Goal: Task Accomplishment & Management: Manage account settings

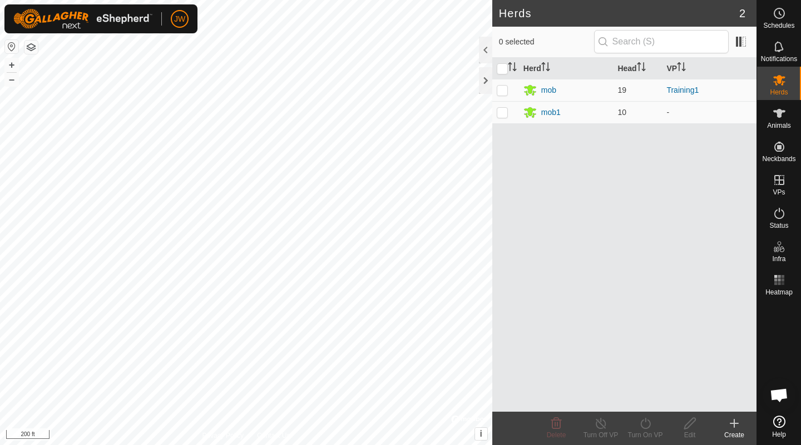
click at [787, 268] on div "Heatmap" at bounding box center [779, 283] width 44 height 33
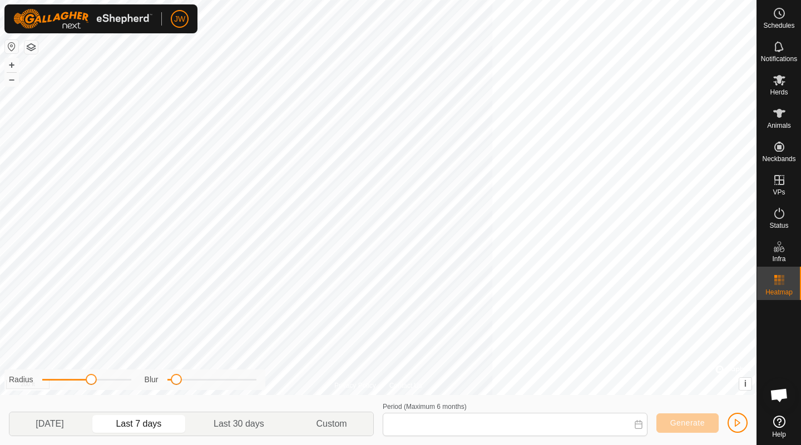
type input "Aug 31, 2025 - Sep 06, 2025"
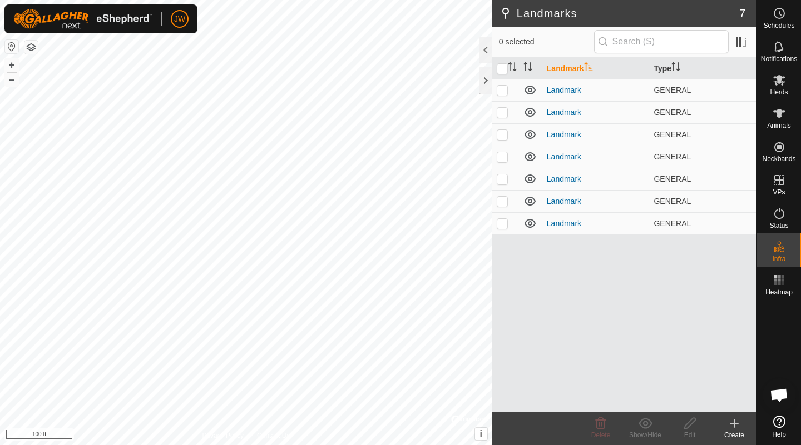
click at [736, 434] on div "Create" at bounding box center [734, 435] width 44 height 10
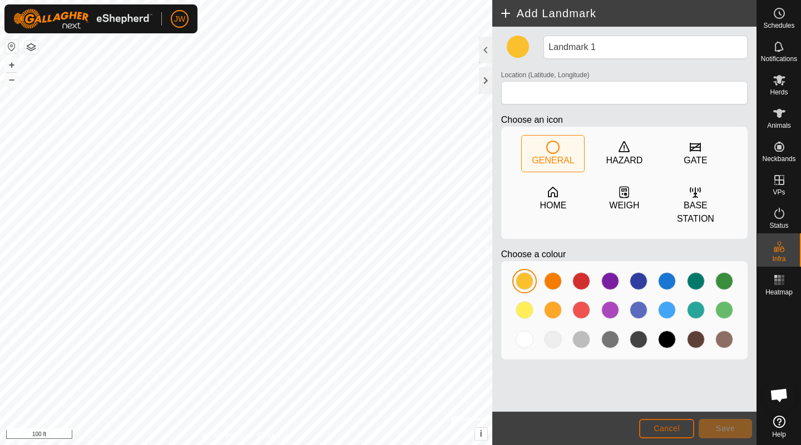
click at [668, 437] on button "Cancel" at bounding box center [666, 428] width 55 height 19
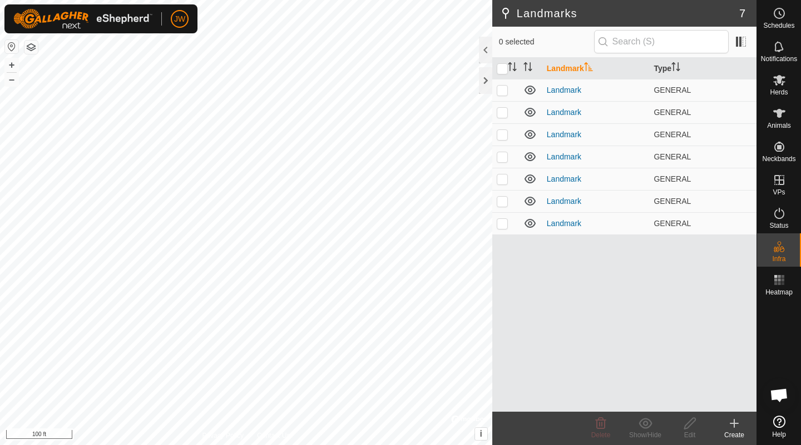
click at [479, 52] on div at bounding box center [485, 50] width 13 height 27
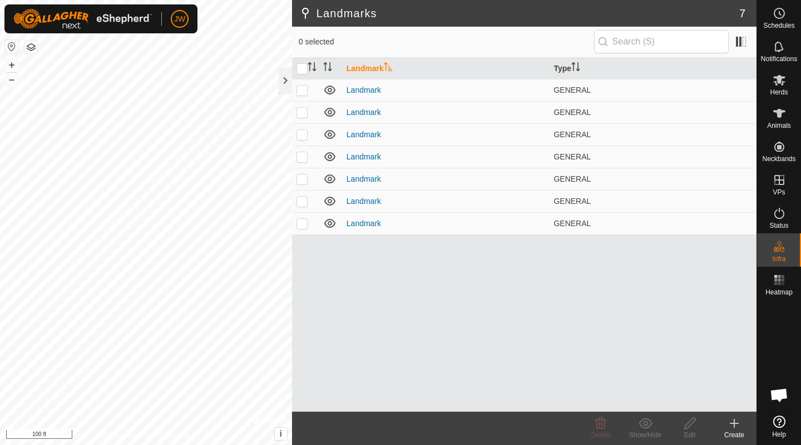
click at [284, 90] on div at bounding box center [285, 80] width 13 height 27
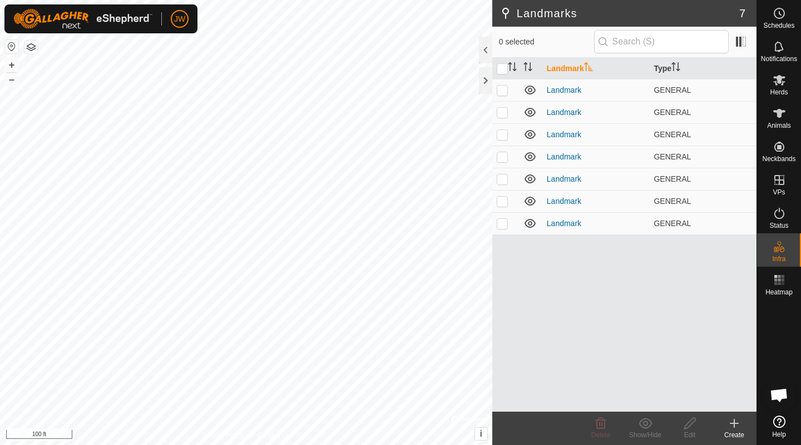
click at [747, 49] on span at bounding box center [741, 42] width 18 height 18
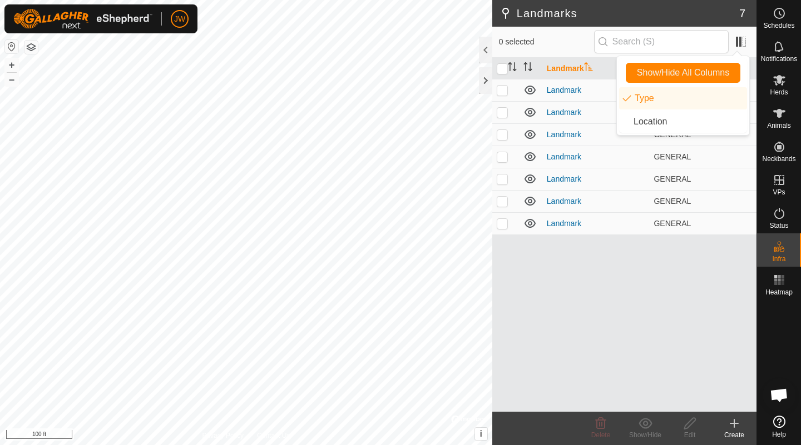
click at [747, 46] on span at bounding box center [741, 42] width 18 height 18
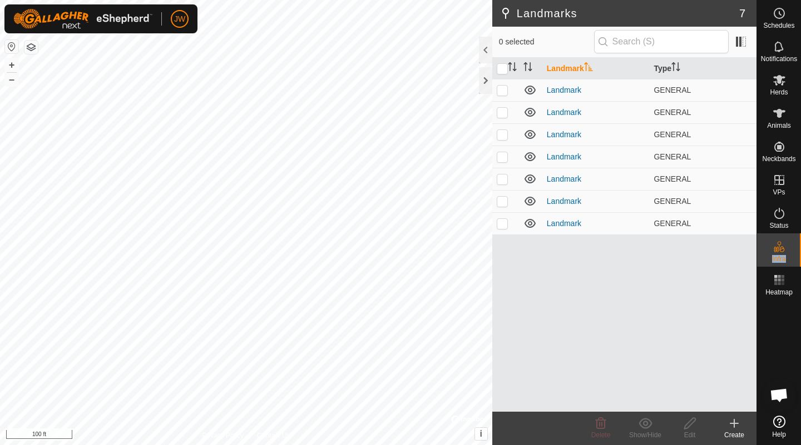
click at [787, 342] on div at bounding box center [779, 355] width 44 height 111
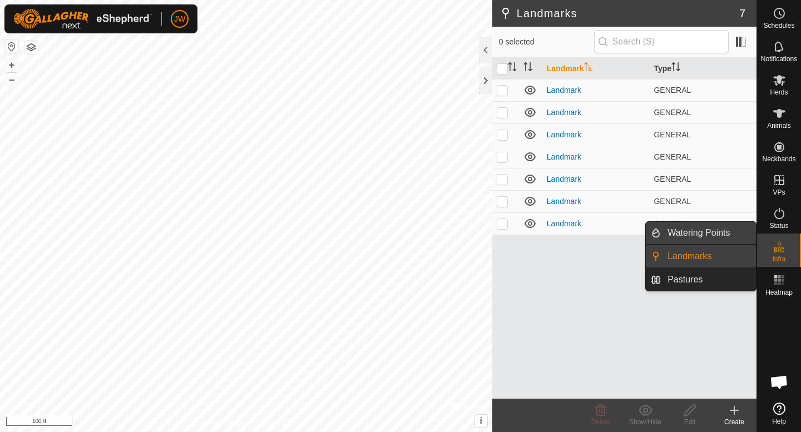
click at [735, 232] on link "Watering Points" at bounding box center [707, 233] width 95 height 22
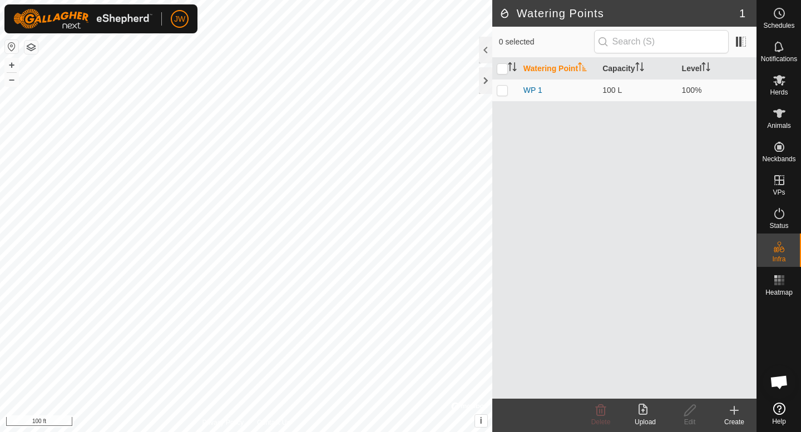
click at [735, 405] on icon at bounding box center [733, 410] width 13 height 13
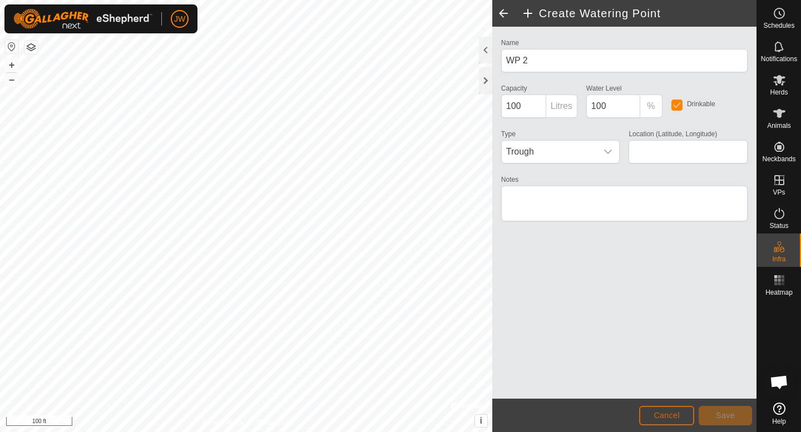
click at [648, 418] on button "Cancel" at bounding box center [666, 415] width 55 height 19
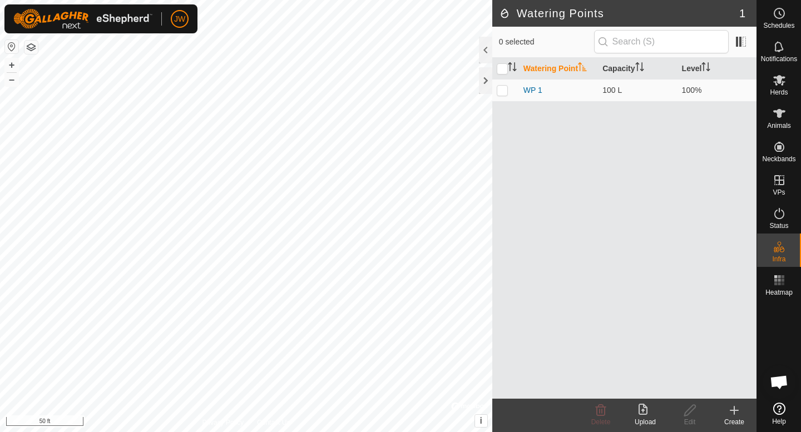
click at [733, 414] on icon at bounding box center [733, 410] width 13 height 13
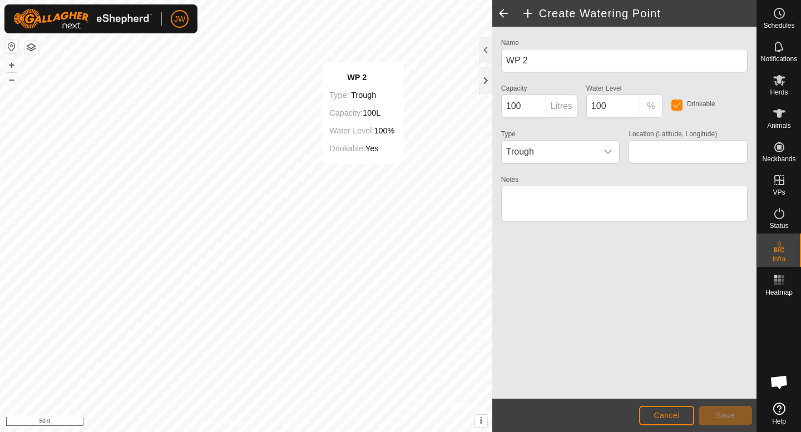
type input "44.301341, -80.081927"
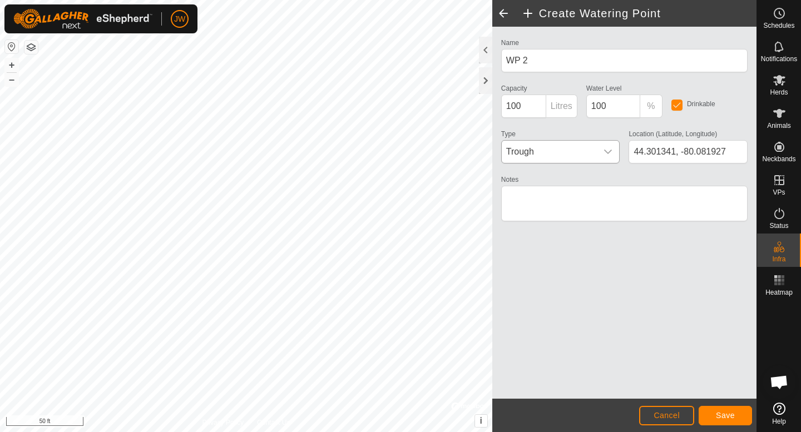
click at [595, 153] on span "Trough" at bounding box center [549, 152] width 96 height 22
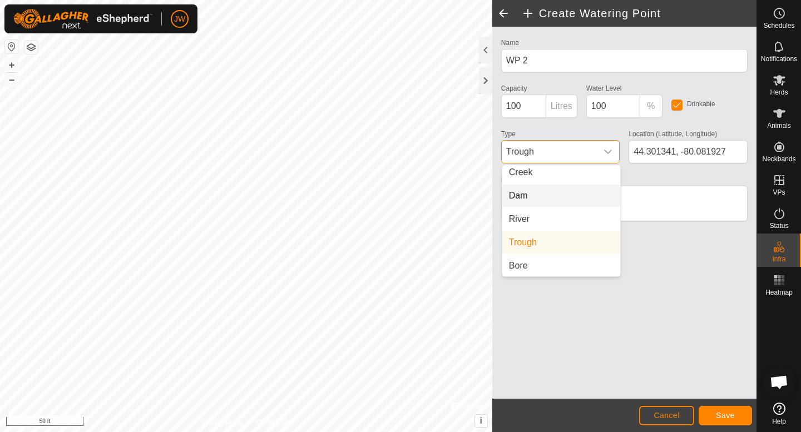
scroll to position [27, 0]
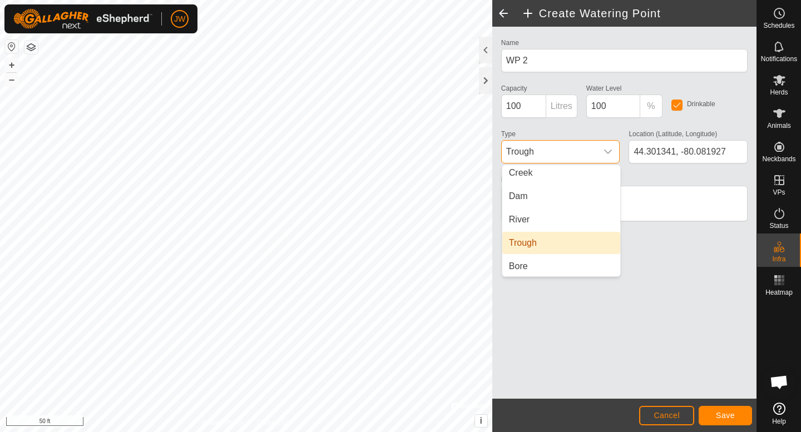
click at [529, 239] on span "Trough" at bounding box center [523, 242] width 28 height 13
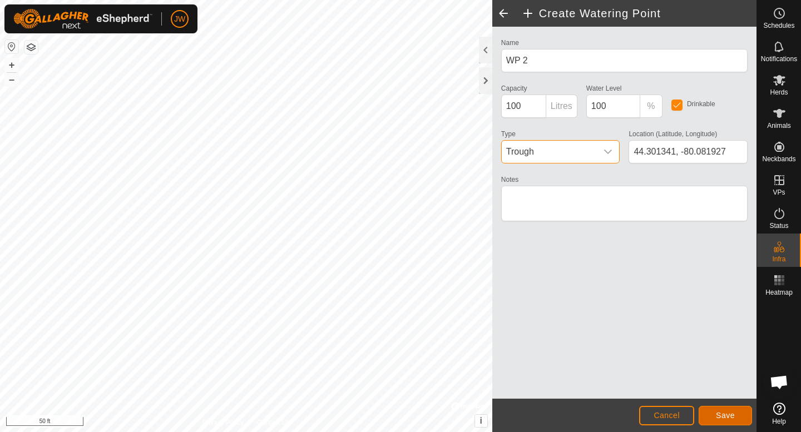
click at [719, 422] on button "Save" at bounding box center [724, 415] width 53 height 19
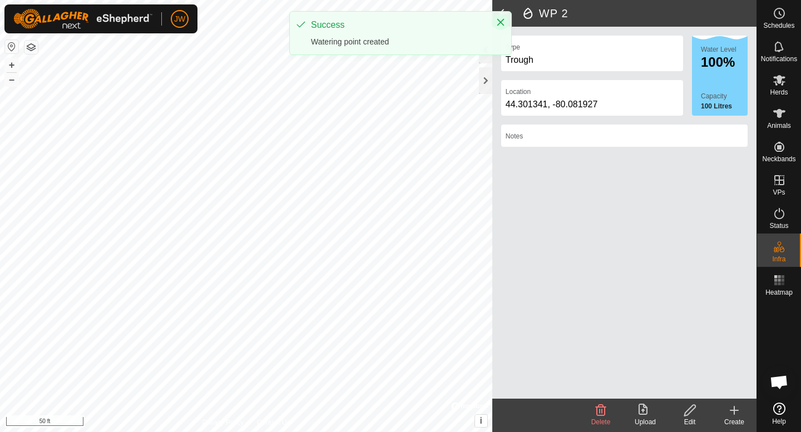
click at [499, 26] on icon "Close" at bounding box center [500, 22] width 9 height 9
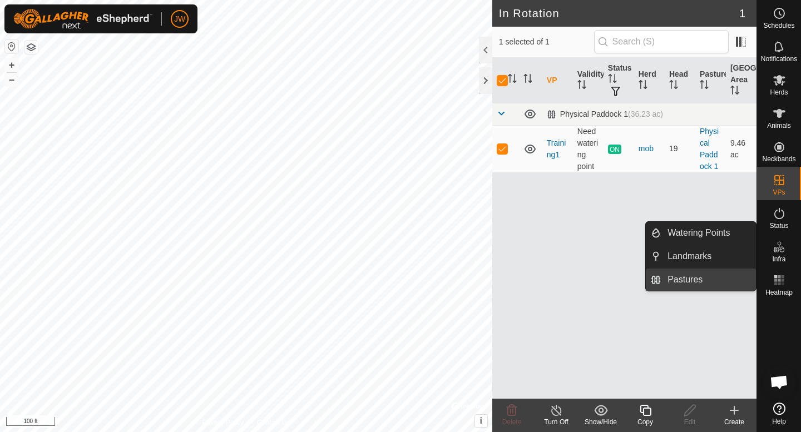
click at [702, 275] on link "Pastures" at bounding box center [707, 280] width 95 height 22
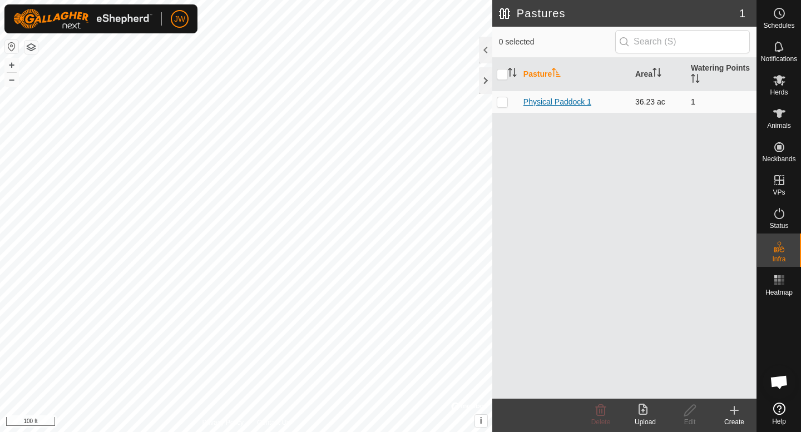
click at [564, 105] on link "Physical Paddock 1" at bounding box center [557, 101] width 68 height 9
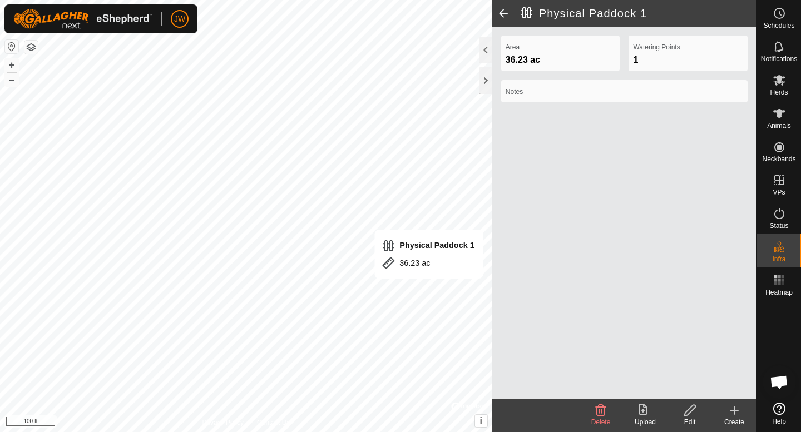
click at [693, 410] on icon at bounding box center [690, 410] width 14 height 13
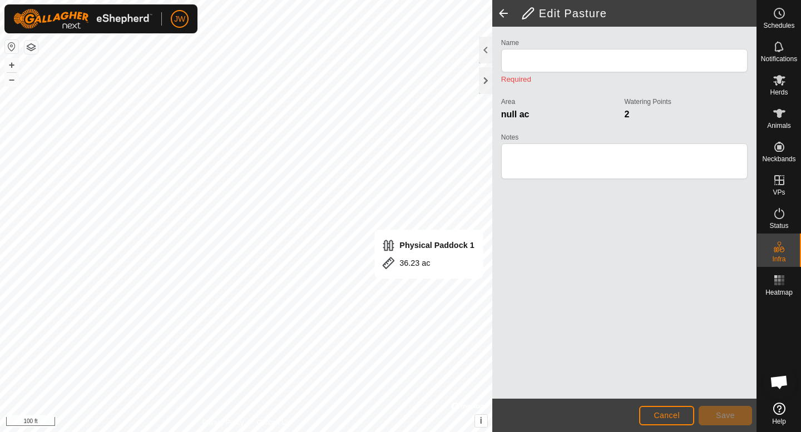
type input "Physical Paddock 1"
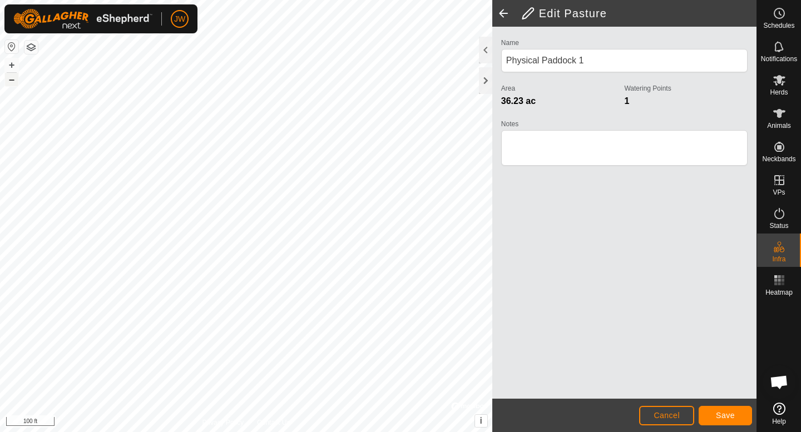
click at [5, 83] on button "–" at bounding box center [11, 79] width 13 height 13
click at [716, 422] on button "Save" at bounding box center [724, 415] width 53 height 19
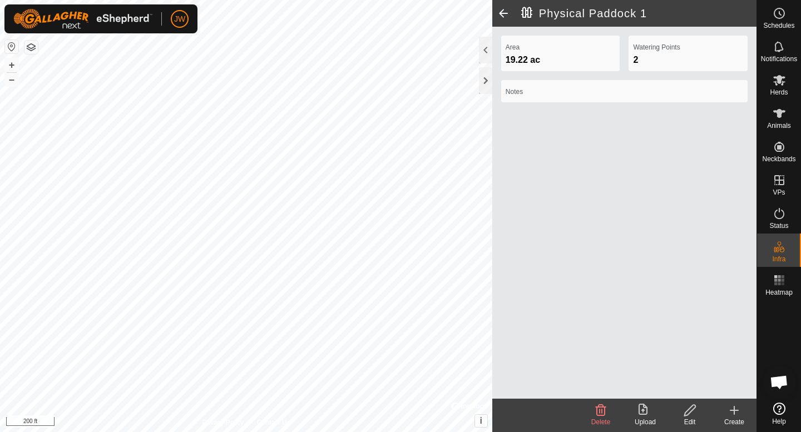
click at [502, 15] on span at bounding box center [503, 13] width 22 height 27
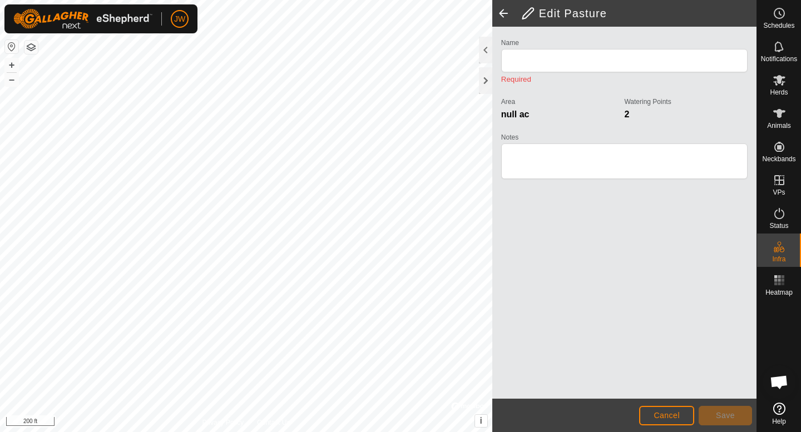
type input "Physical Paddock 1"
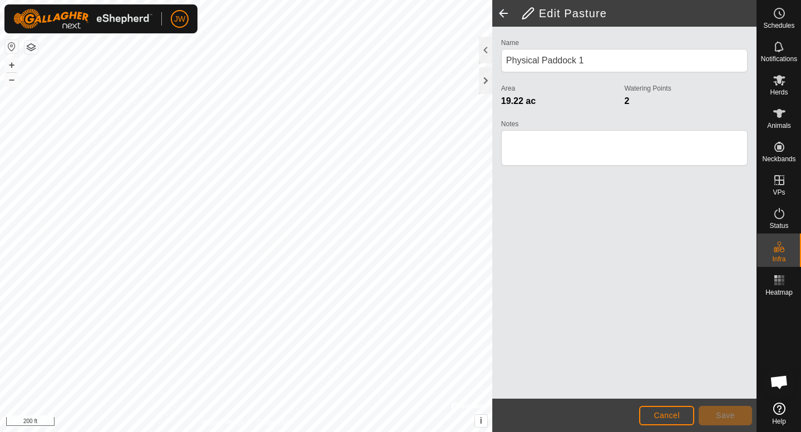
click at [501, 17] on span at bounding box center [503, 13] width 22 height 27
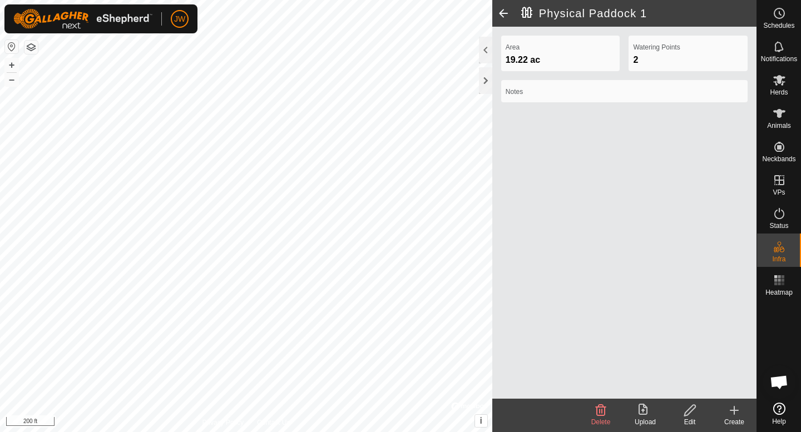
click at [504, 6] on span at bounding box center [503, 13] width 22 height 27
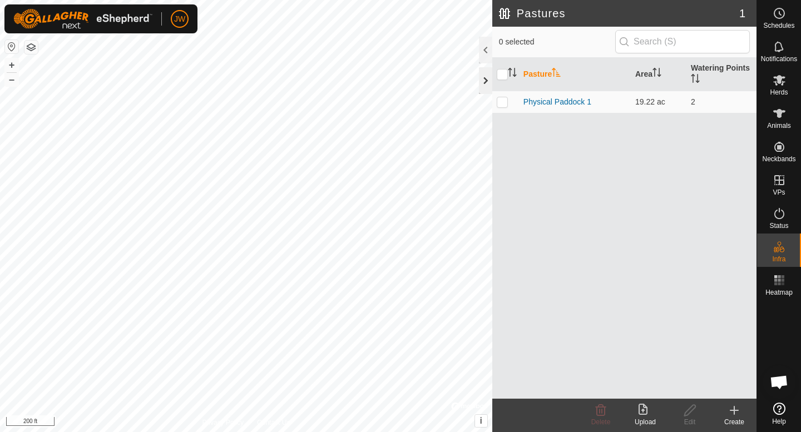
click at [487, 91] on div at bounding box center [485, 80] width 13 height 27
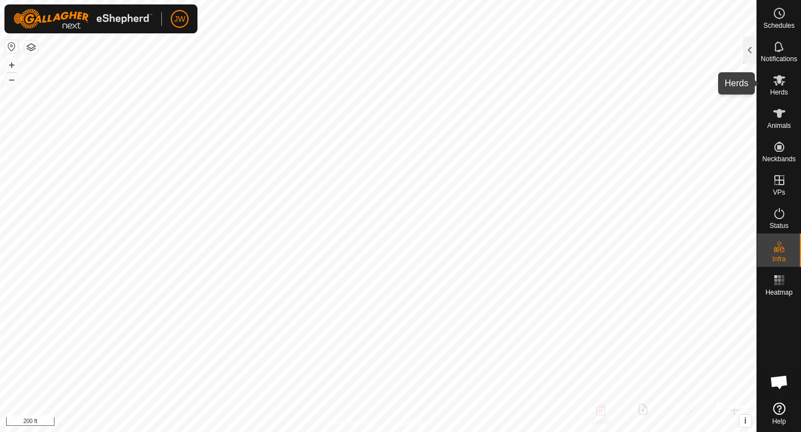
click at [776, 83] on icon at bounding box center [778, 79] width 13 height 13
click at [745, 48] on div at bounding box center [749, 50] width 13 height 27
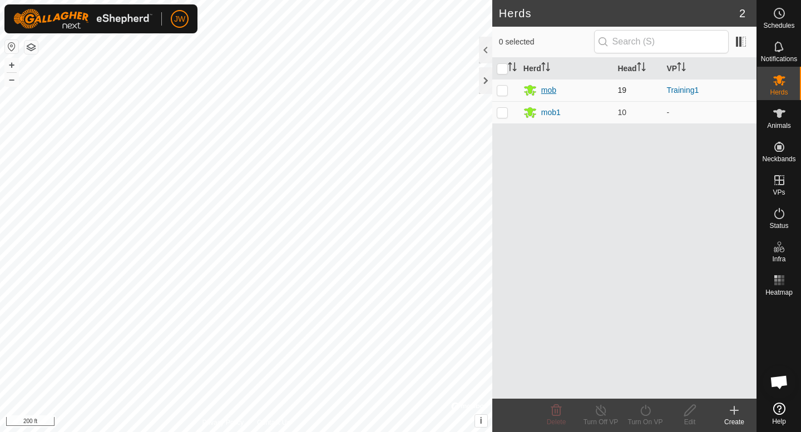
click at [547, 92] on div "mob" at bounding box center [548, 90] width 15 height 12
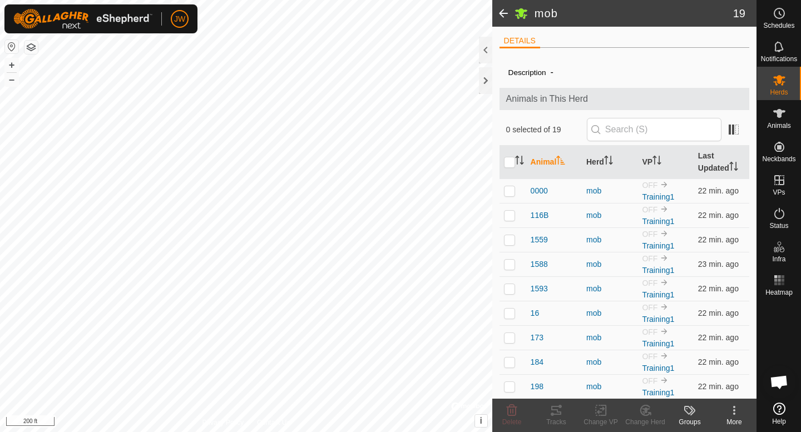
click at [555, 74] on span "-" at bounding box center [552, 72] width 12 height 18
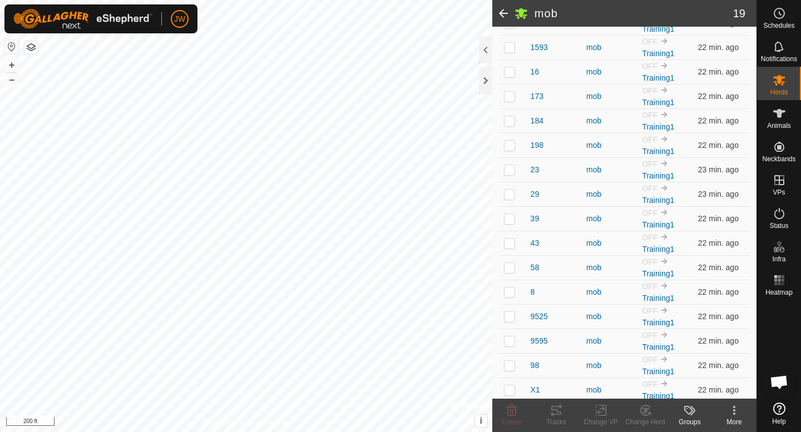
click at [598, 69] on div "mob" at bounding box center [609, 72] width 47 height 12
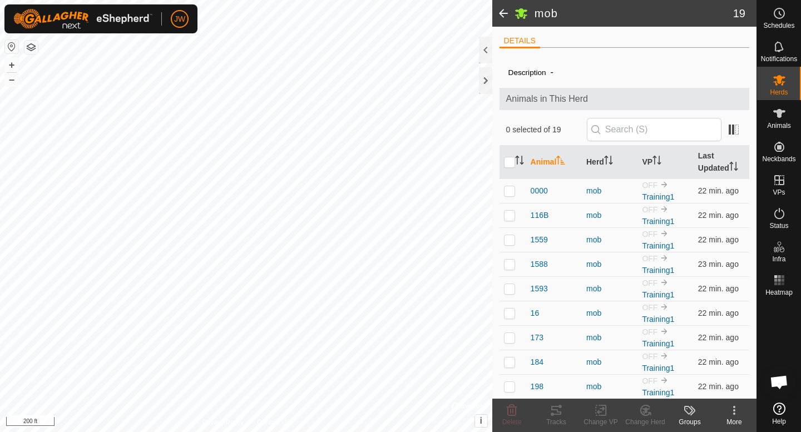
click at [732, 413] on icon at bounding box center [733, 410] width 13 height 13
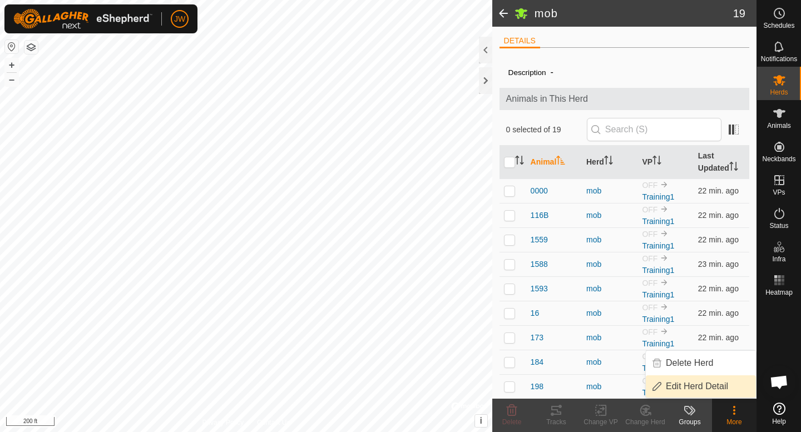
click at [706, 385] on link "Edit Herd Detail" at bounding box center [700, 386] width 110 height 22
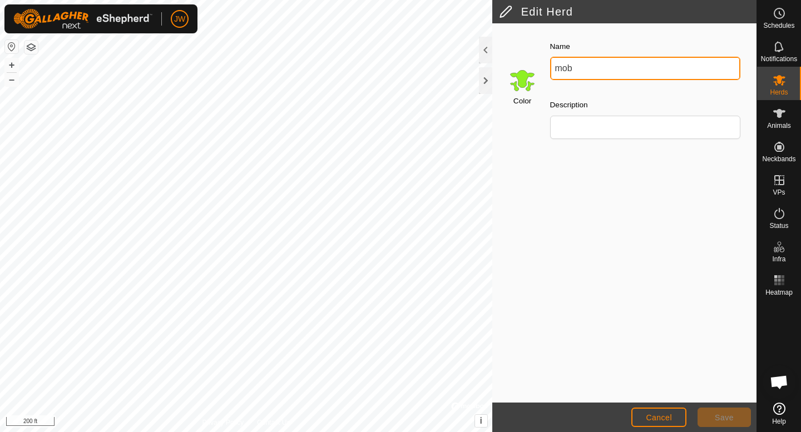
click at [585, 76] on input "mob" at bounding box center [645, 68] width 191 height 23
type input "[PERSON_NAME]"
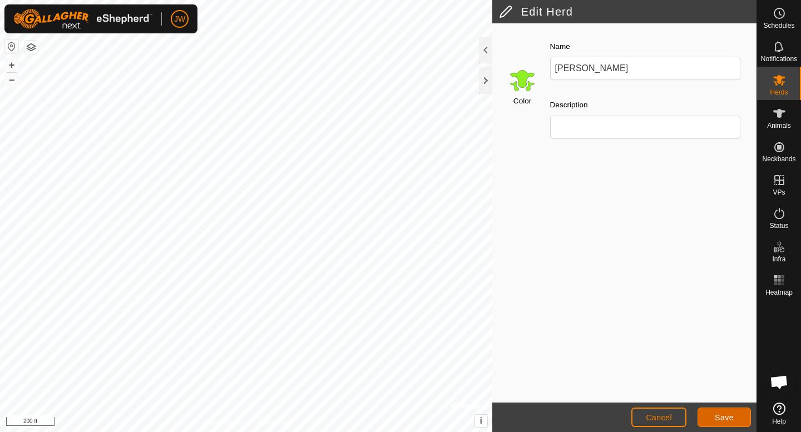
click at [713, 416] on button "Save" at bounding box center [723, 416] width 53 height 19
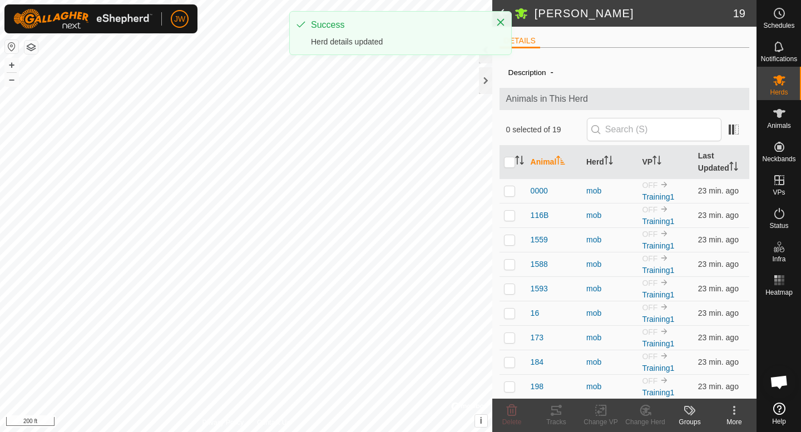
click at [739, 424] on div "More" at bounding box center [734, 422] width 44 height 10
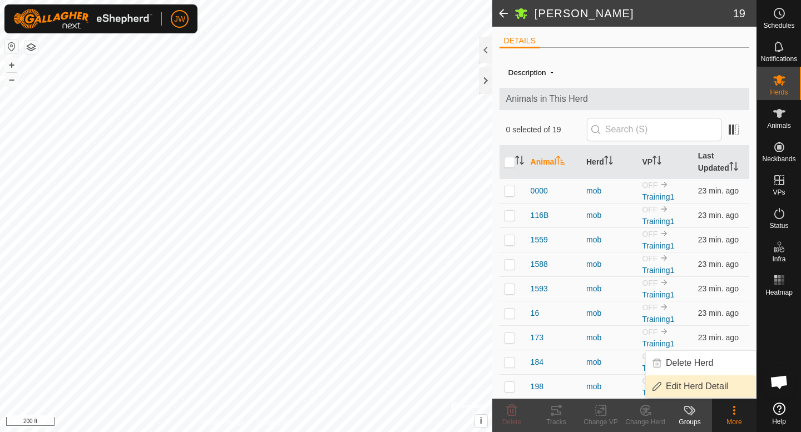
click at [697, 381] on span "Edit Herd Detail" at bounding box center [696, 386] width 62 height 13
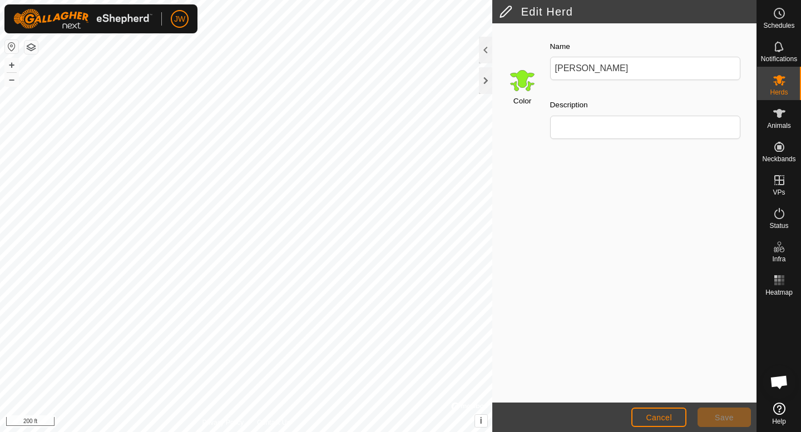
click at [514, 88] on input "Select a color" at bounding box center [522, 80] width 27 height 27
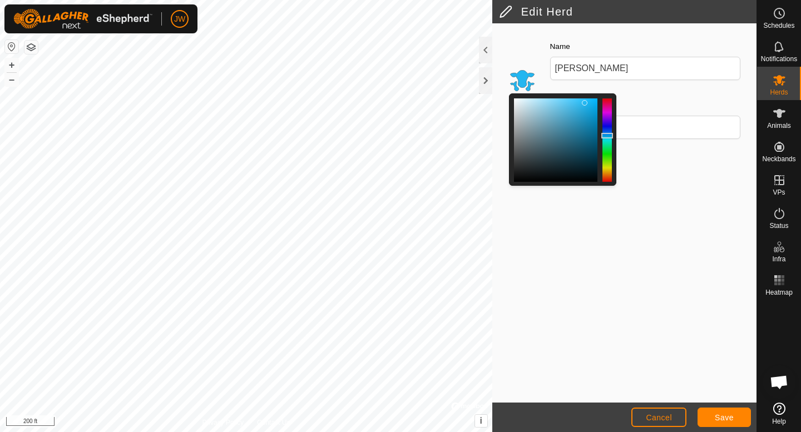
drag, startPoint x: 607, startPoint y: 161, endPoint x: 603, endPoint y: 133, distance: 28.7
click at [603, 133] on div at bounding box center [607, 136] width 12 height 6
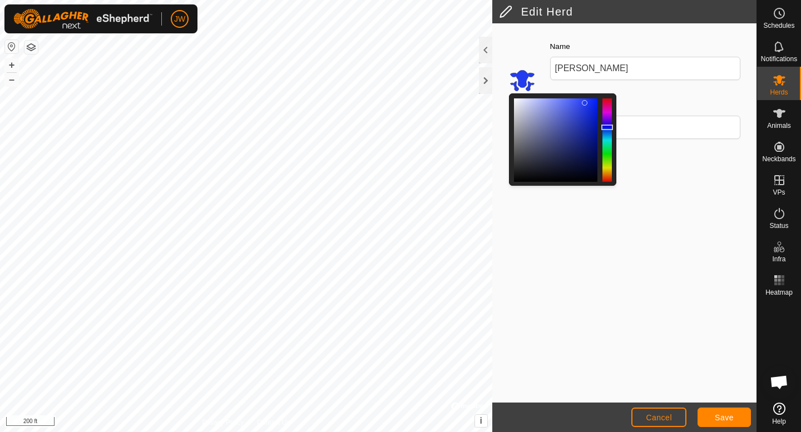
click at [604, 127] on div at bounding box center [607, 128] width 12 height 6
click at [728, 421] on span "Save" at bounding box center [723, 417] width 19 height 9
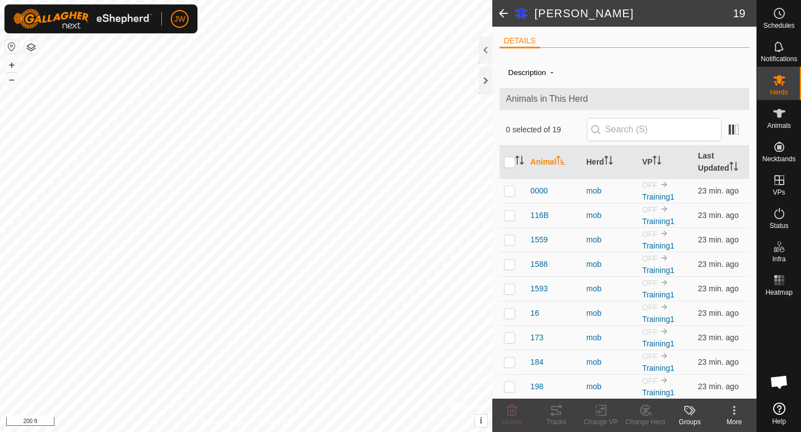
click at [505, 9] on span at bounding box center [503, 13] width 22 height 27
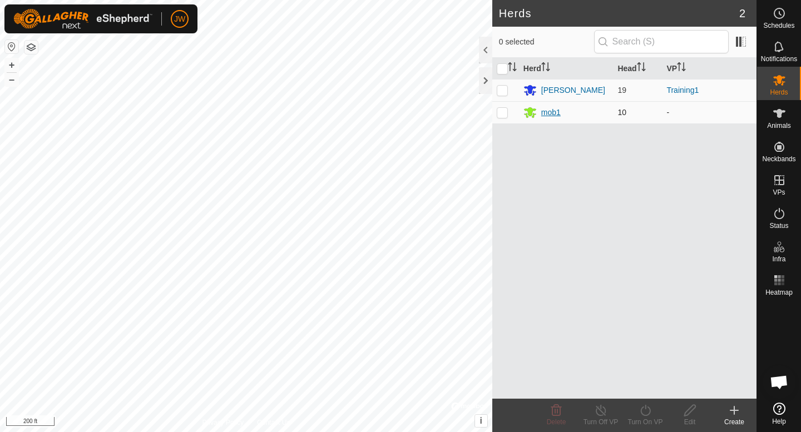
click at [555, 117] on div "mob1" at bounding box center [550, 113] width 19 height 12
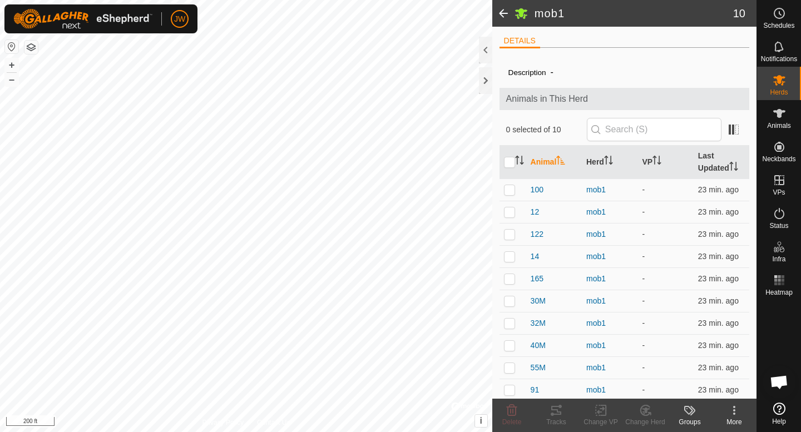
click at [731, 420] on div "More" at bounding box center [734, 422] width 44 height 10
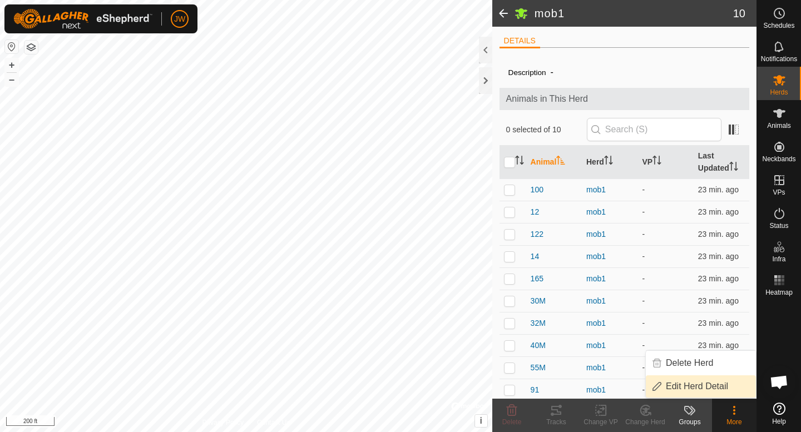
click at [707, 391] on link "Edit Herd Detail" at bounding box center [700, 386] width 110 height 22
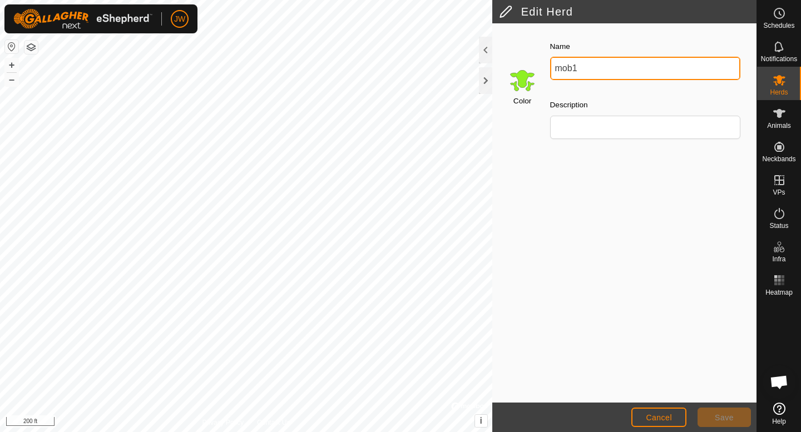
click at [585, 71] on input "mob1" at bounding box center [645, 68] width 191 height 23
type input "[PERSON_NAME]"
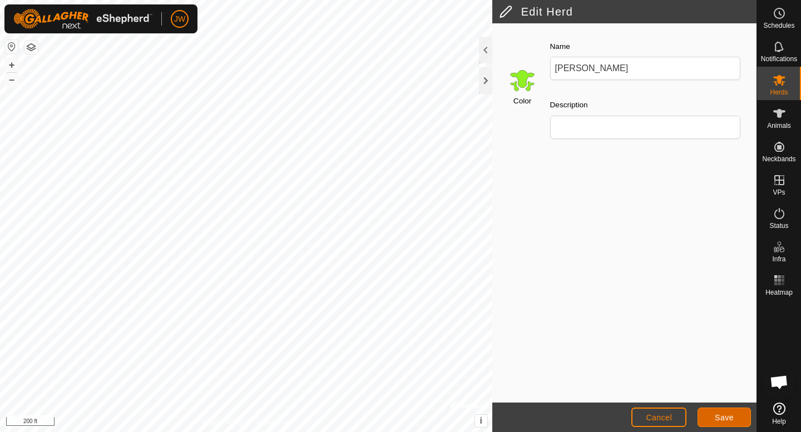
click at [716, 422] on button "Save" at bounding box center [723, 416] width 53 height 19
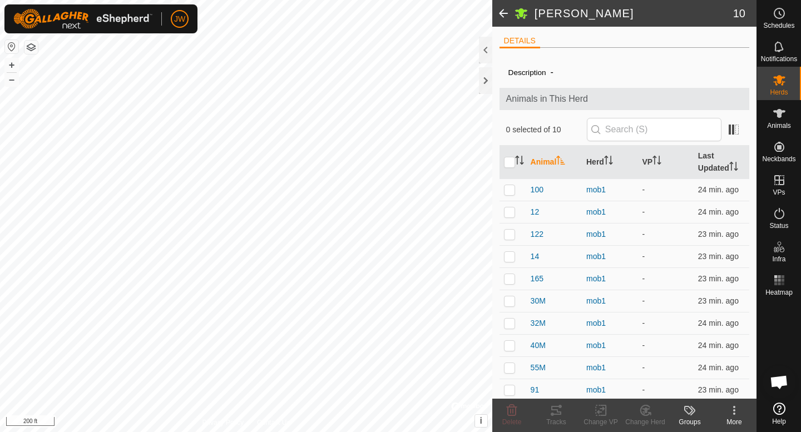
click at [500, 16] on span at bounding box center [503, 13] width 22 height 27
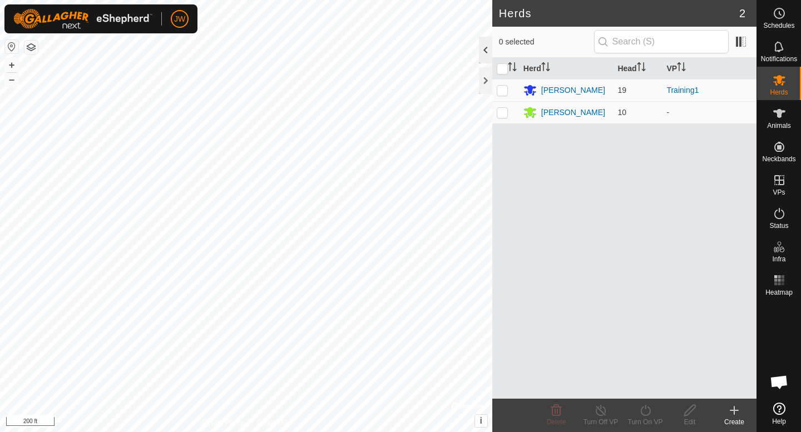
click at [484, 54] on div at bounding box center [485, 50] width 13 height 27
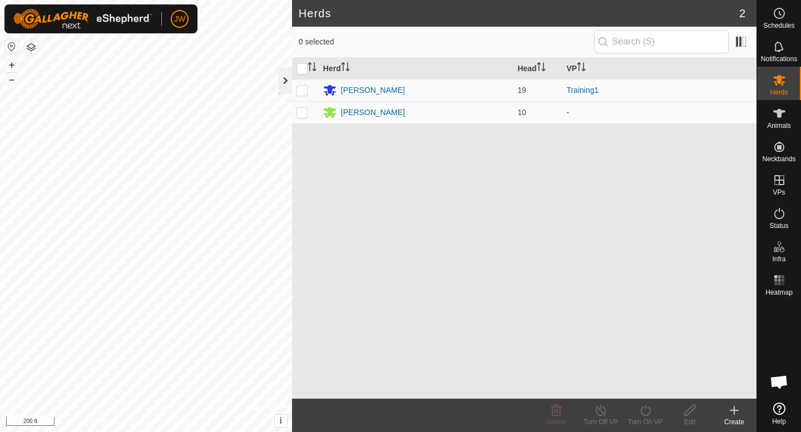
click at [280, 76] on div at bounding box center [285, 80] width 13 height 27
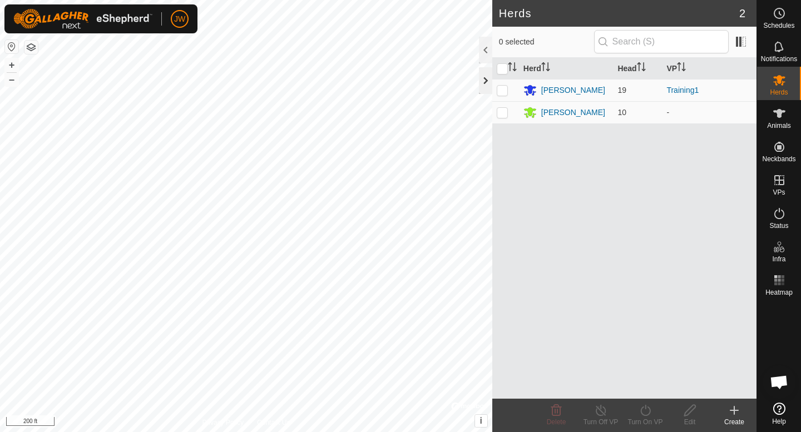
click at [489, 82] on div at bounding box center [485, 80] width 13 height 27
